Goal: Task Accomplishment & Management: Complete application form

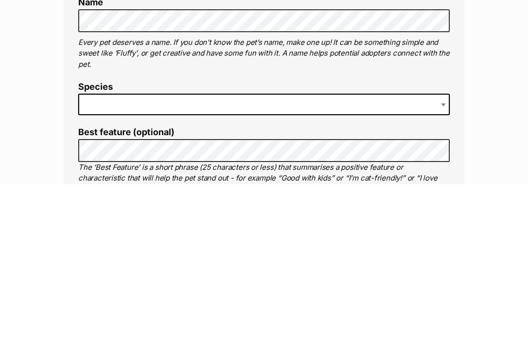
click at [98, 255] on span at bounding box center [263, 266] width 371 height 22
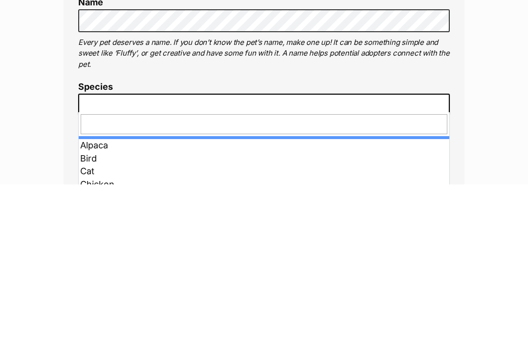
scroll to position [411, 0]
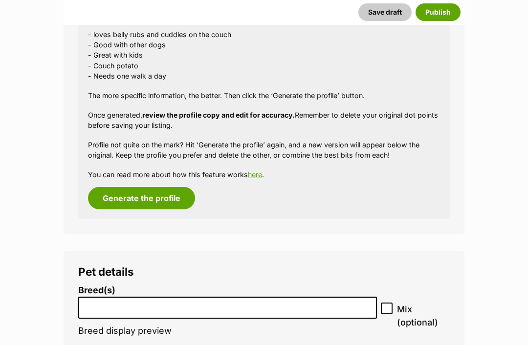
click at [135, 192] on button "Generate the profile" at bounding box center [141, 199] width 107 height 22
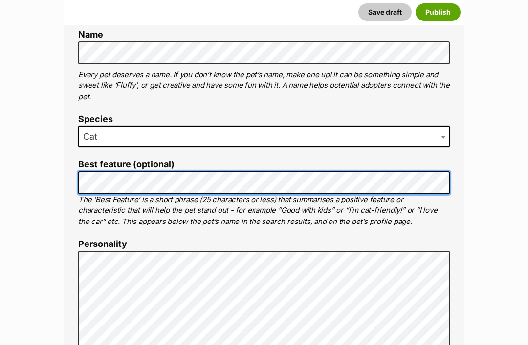
scroll to position [374, 0]
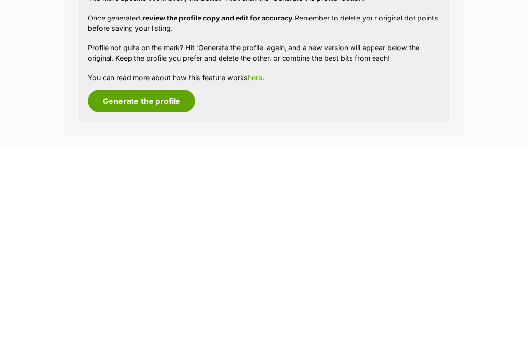
click at [129, 288] on button "Generate the profile" at bounding box center [141, 299] width 107 height 22
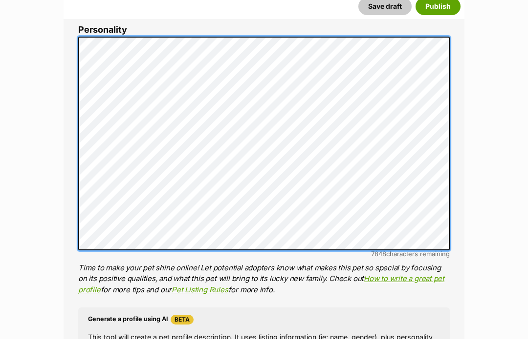
scroll to position [0, 0]
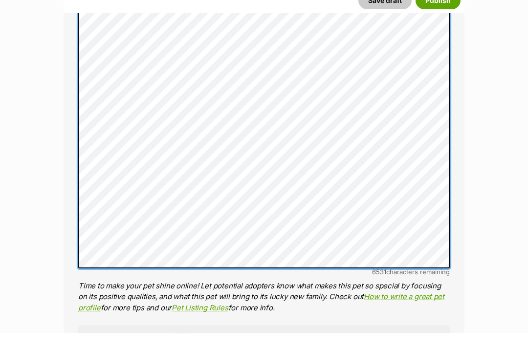
scroll to position [627, 0]
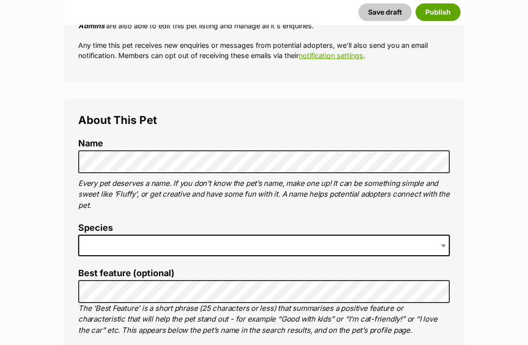
scroll to position [274, 0]
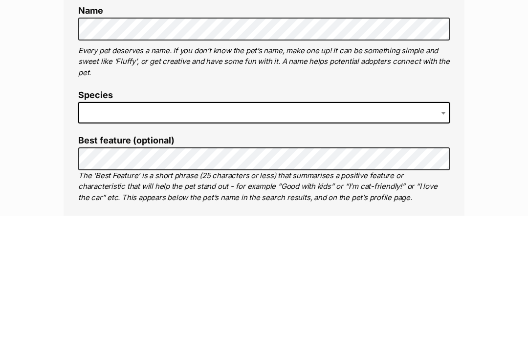
click at [438, 232] on span at bounding box center [263, 243] width 371 height 22
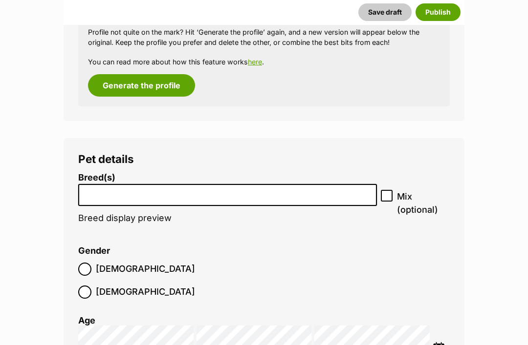
scroll to position [1064, 0]
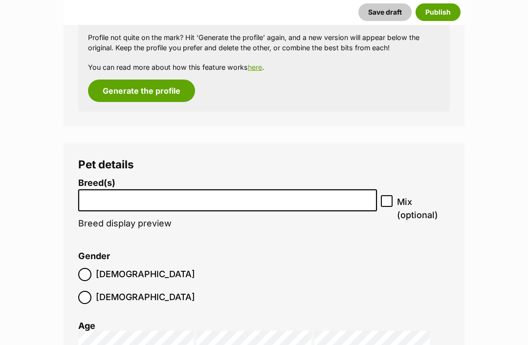
click at [131, 80] on button "Generate the profile" at bounding box center [141, 91] width 107 height 22
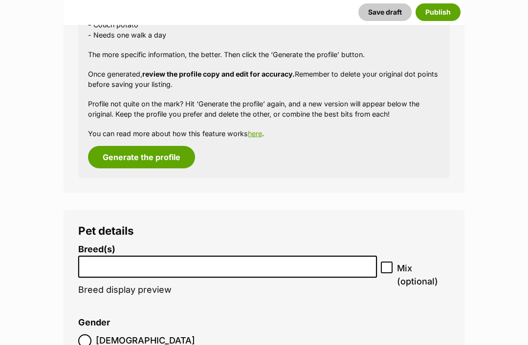
scroll to position [989, 0]
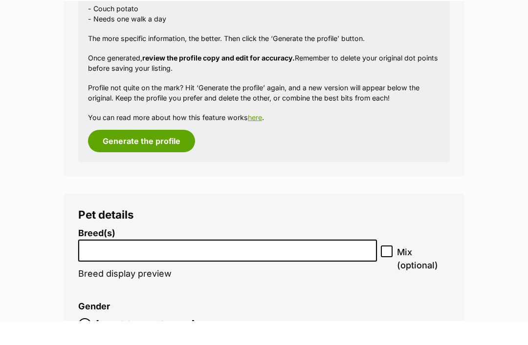
click at [142, 154] on button "Generate the profile" at bounding box center [141, 165] width 107 height 22
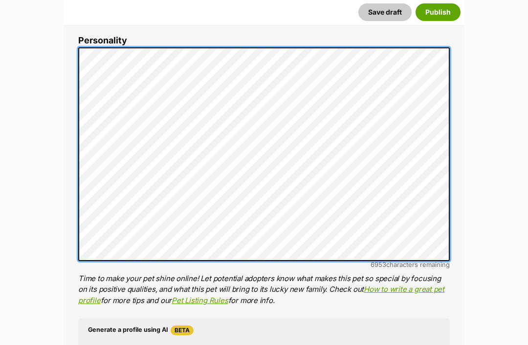
scroll to position [582, 0]
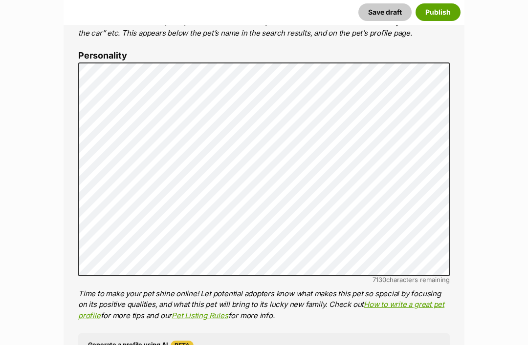
scroll to position [644, 0]
